Goal: Register for event/course

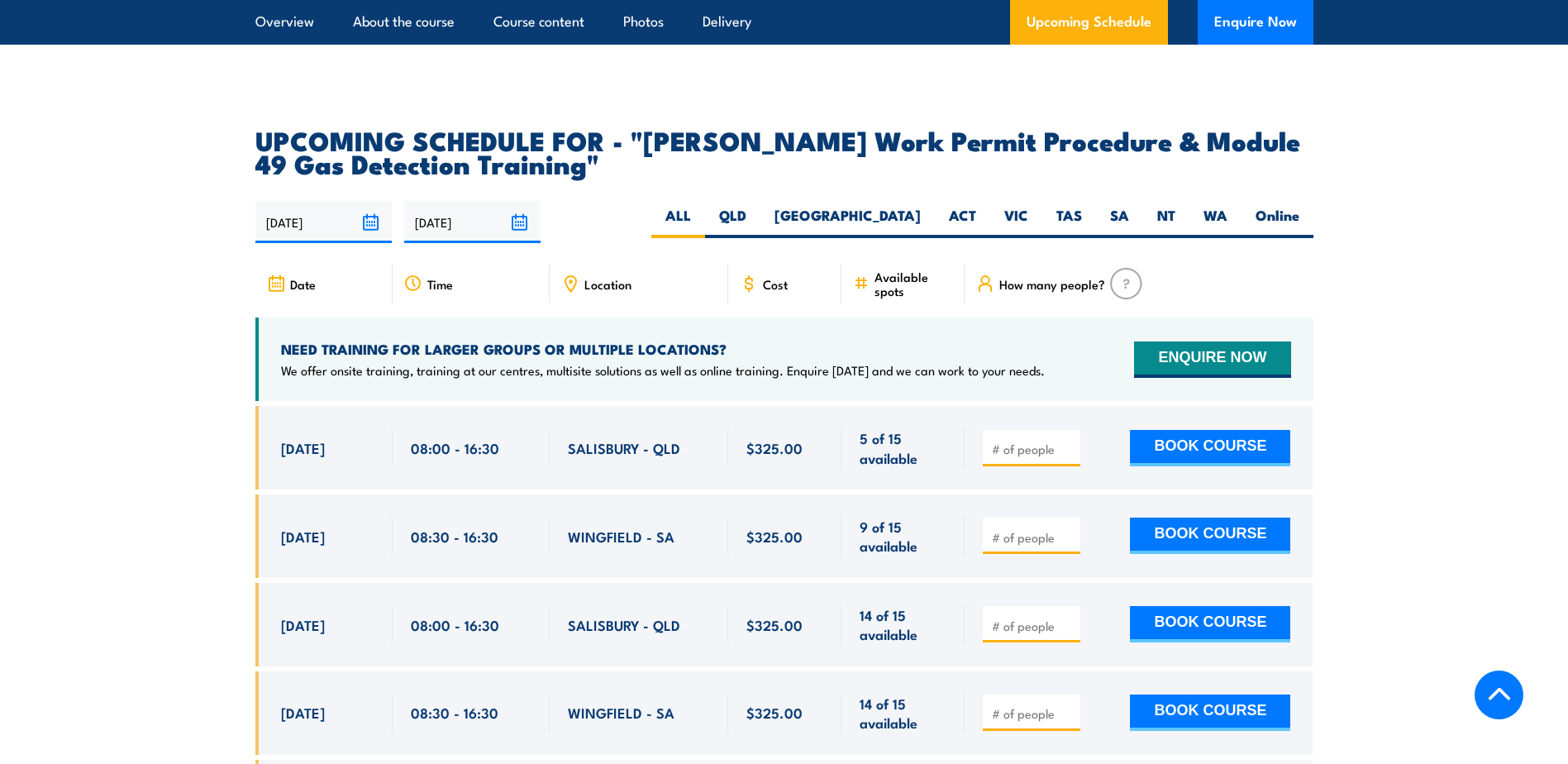
click at [629, 527] on span "WINGFIELD - SA" at bounding box center [621, 536] width 107 height 19
click at [1200, 518] on button "BOOK COURSE" at bounding box center [1210, 535] width 160 height 36
type input "1"
click at [1167, 518] on button "BOOK COURSE" at bounding box center [1210, 535] width 160 height 36
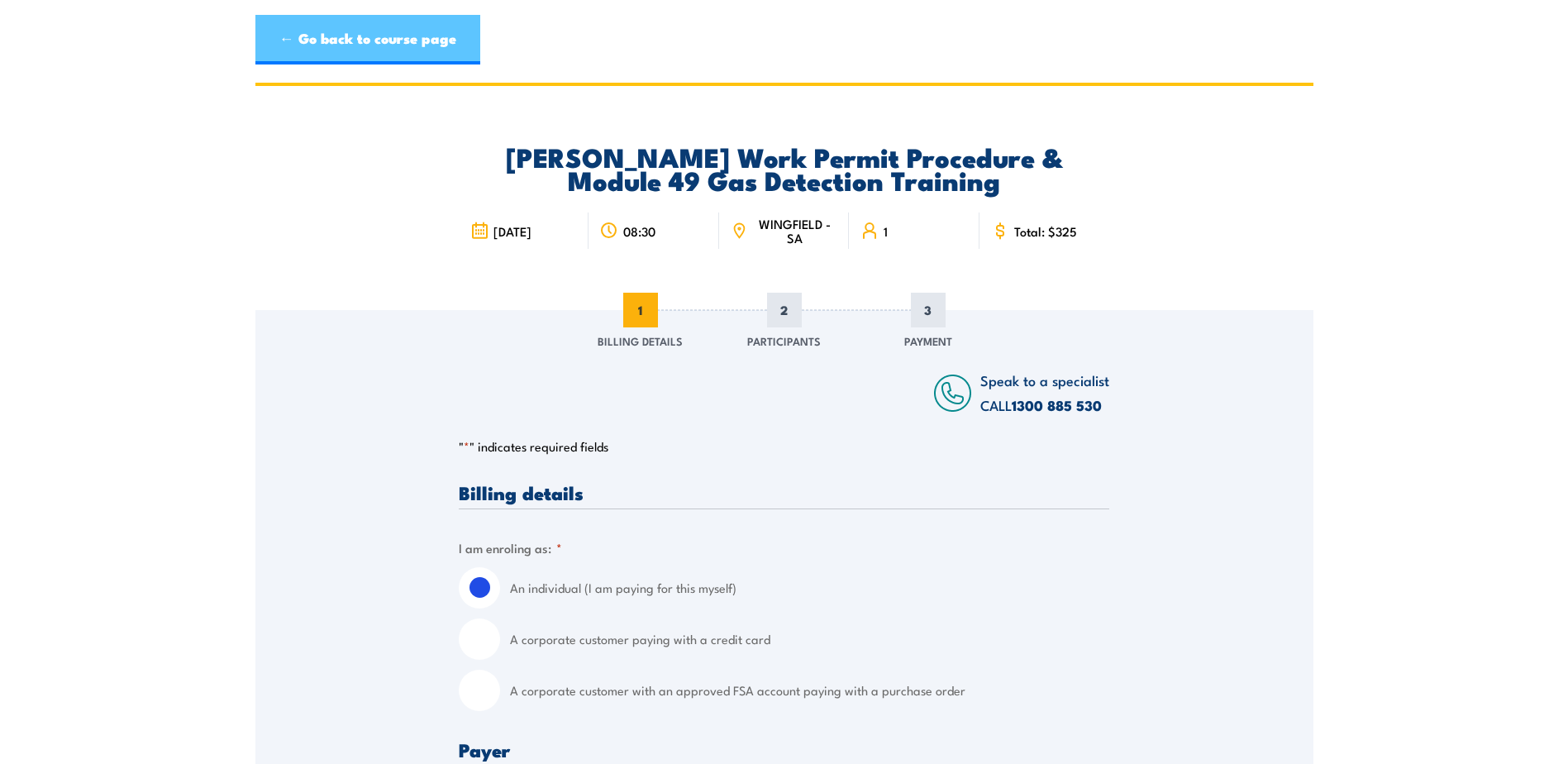
click at [327, 39] on link "← Go back to course page" at bounding box center [368, 40] width 224 height 50
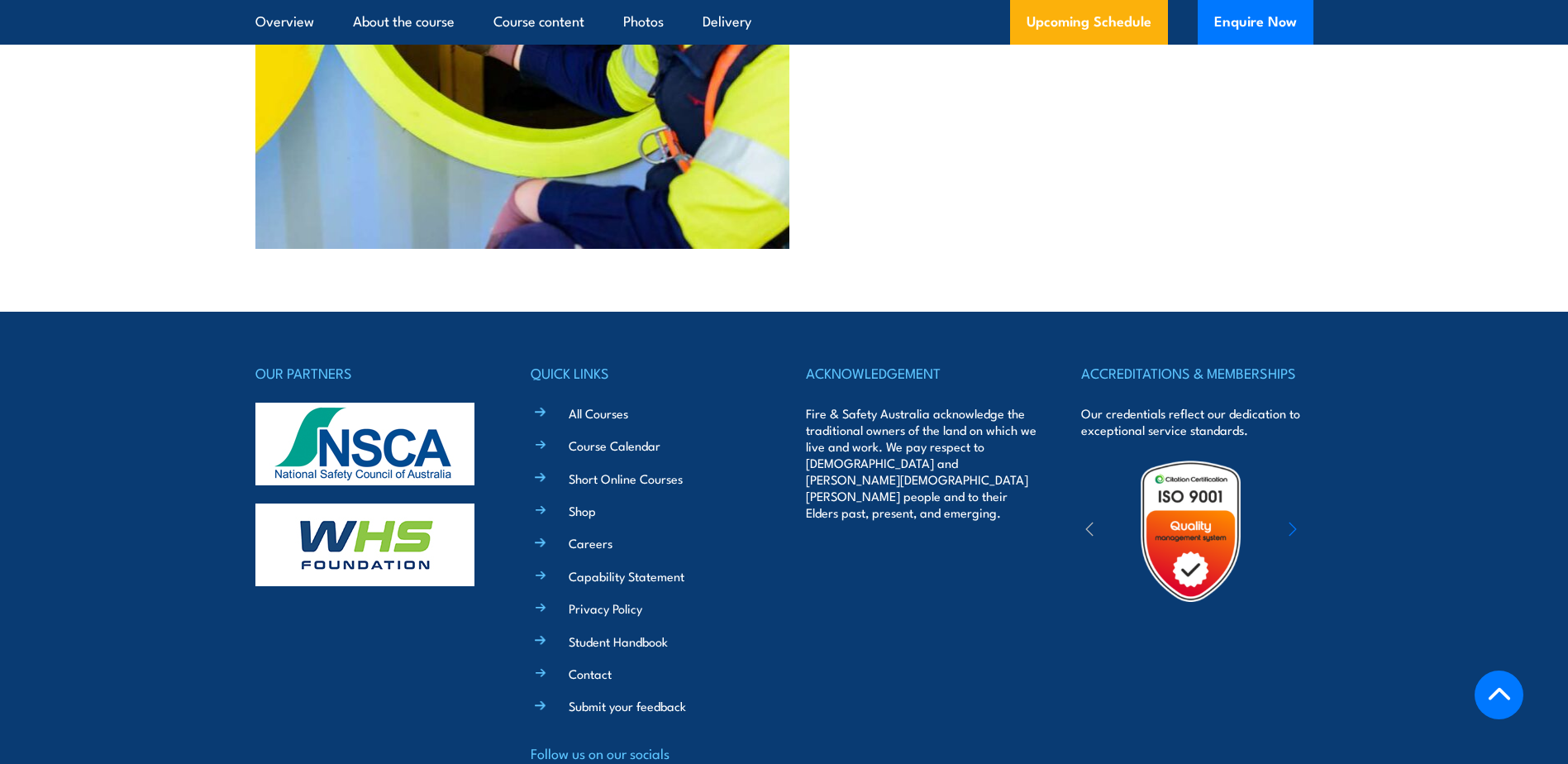
scroll to position [4777, 0]
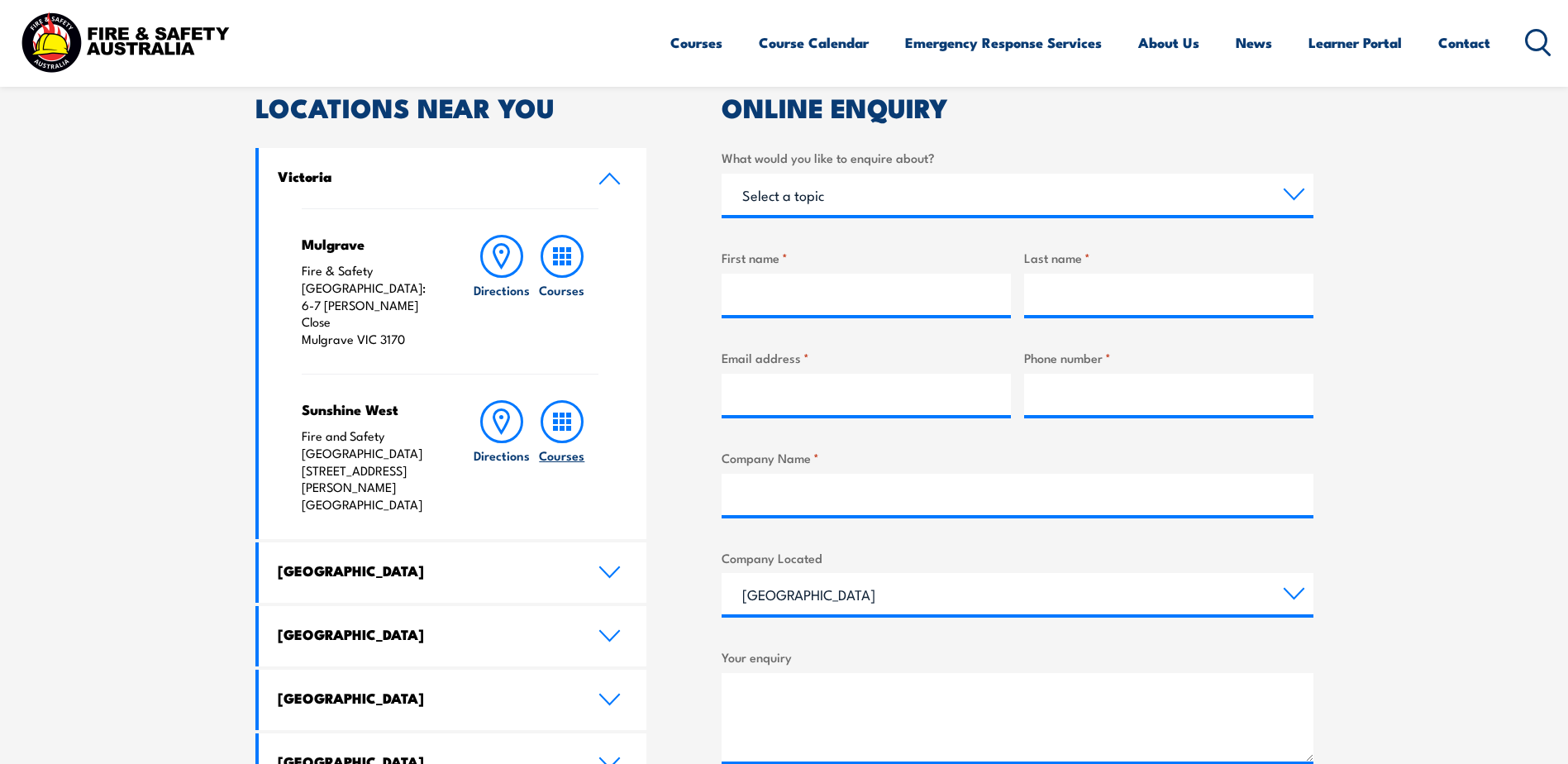
scroll to position [579, 0]
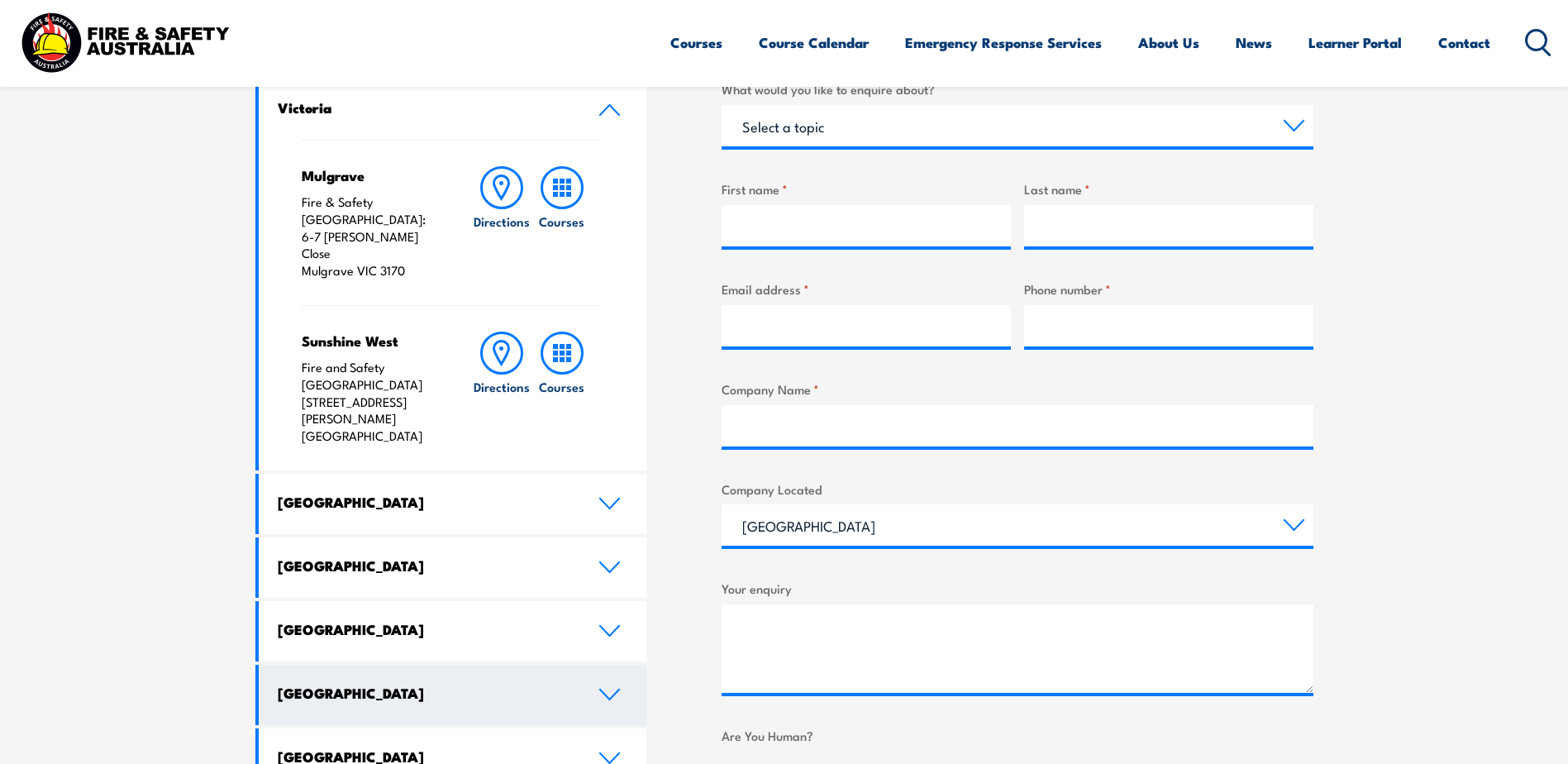
click at [608, 688] on icon at bounding box center [610, 695] width 22 height 14
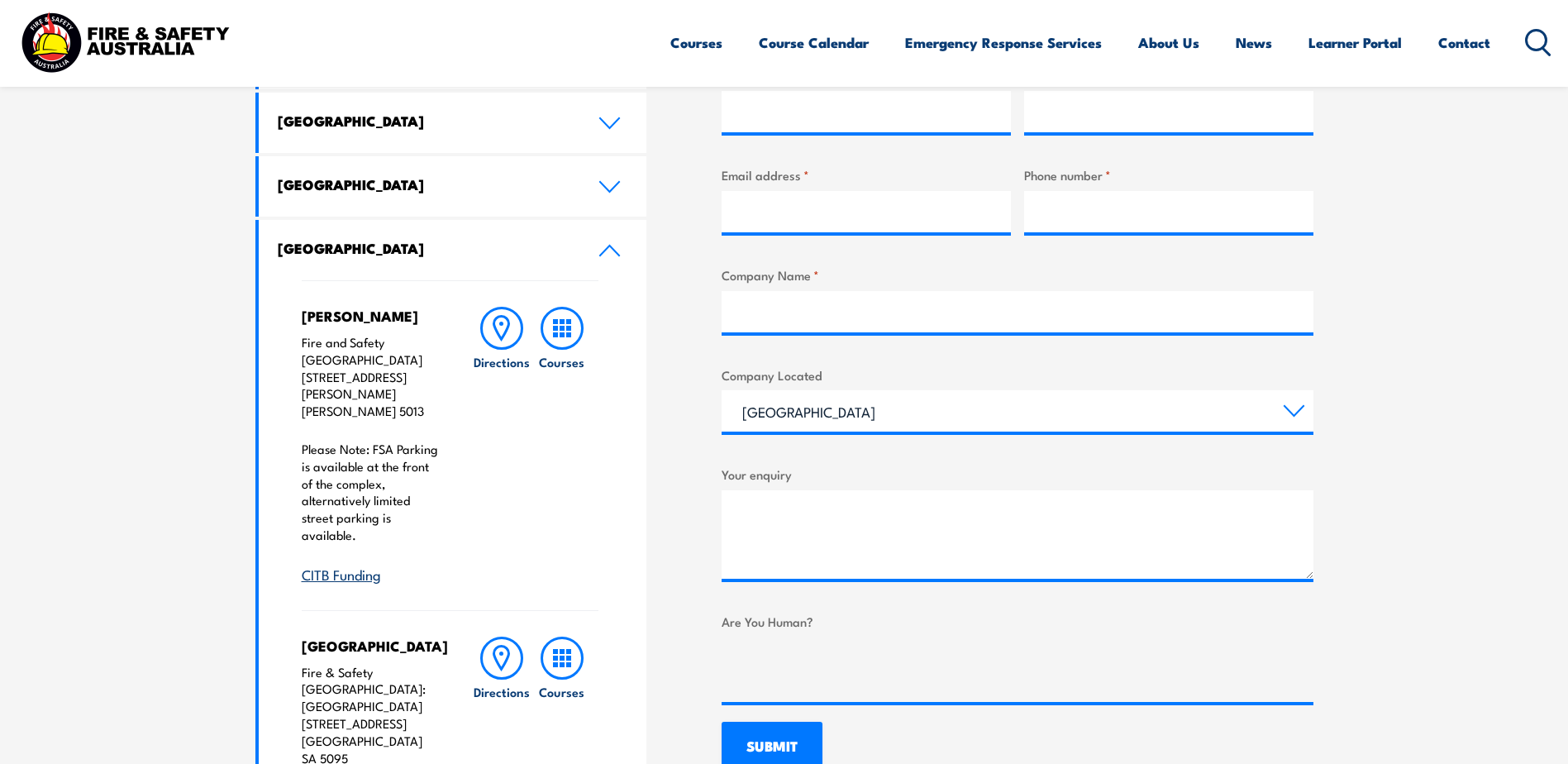
scroll to position [744, 0]
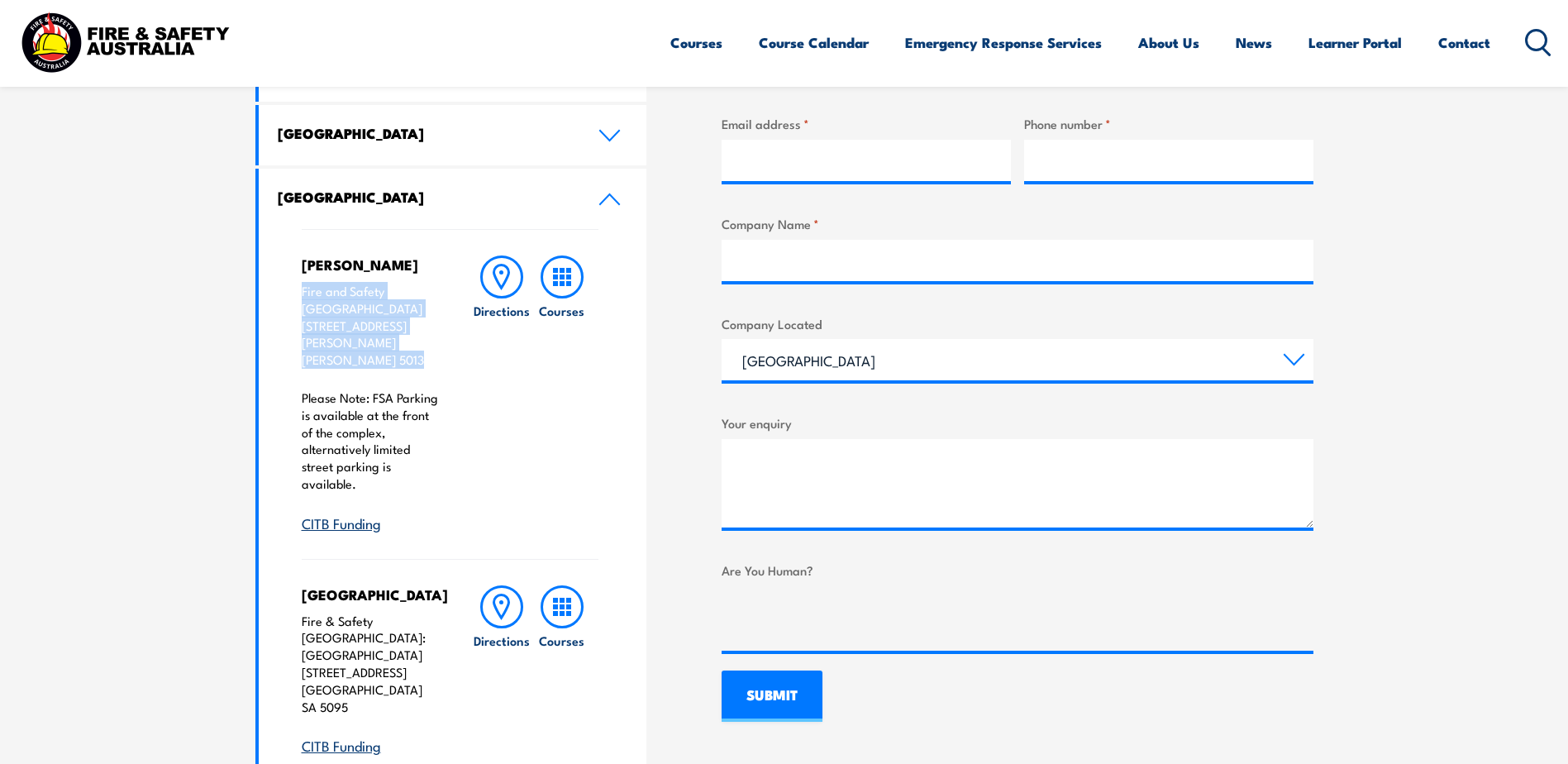
drag, startPoint x: 298, startPoint y: 289, endPoint x: 415, endPoint y: 332, distance: 124.7
click at [415, 332] on div "Wingfield Fire and Safety Australia Unit 3, 259 Hanson Road WINGFIELD SA 5013 P…" at bounding box center [452, 683] width 389 height 908
copy p "Fire and Safety Australia Unit 3, 259 Hanson Road WINGFIELD SA 5013"
drag, startPoint x: 1428, startPoint y: 329, endPoint x: 1375, endPoint y: 364, distance: 63.5
click at [1428, 329] on section "Speak to a specialist call 1300 885 530 LOCATIONS NEAR YOU Victoria Mulgrave Fi…" at bounding box center [784, 551] width 1568 height 1643
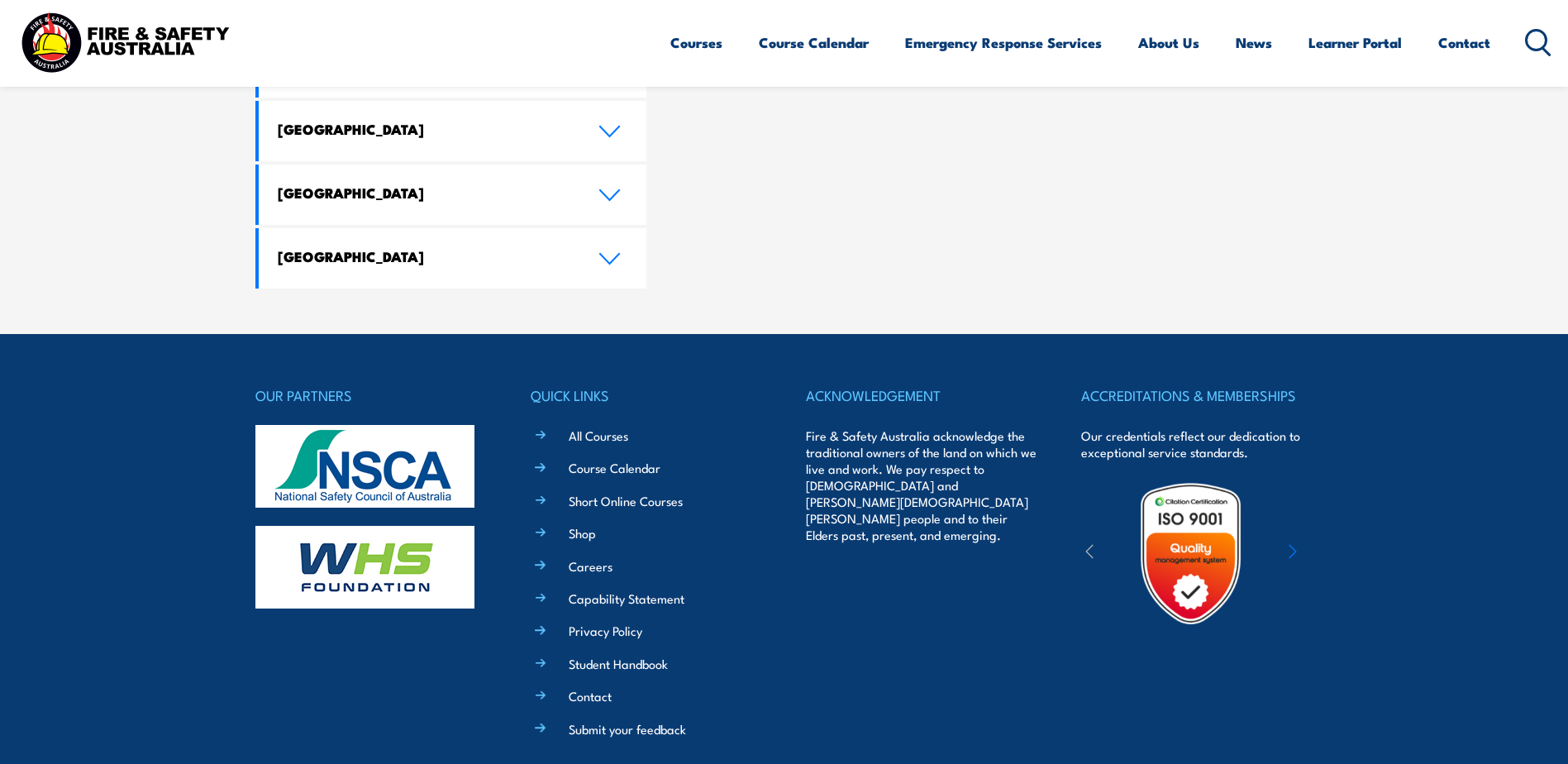
scroll to position [1860, 0]
